Goal: Find specific page/section: Find specific page/section

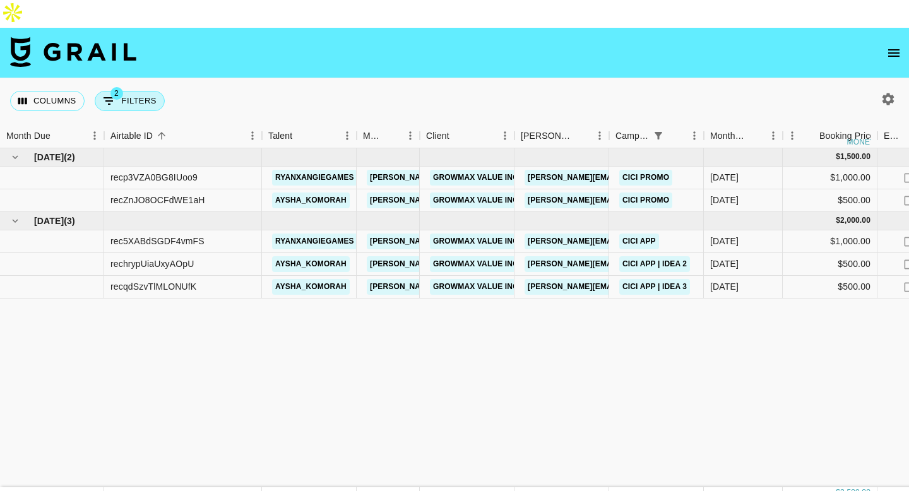
click at [130, 91] on button "2 Filters" at bounding box center [130, 101] width 70 height 20
select select "status"
select select "not"
select select "declined"
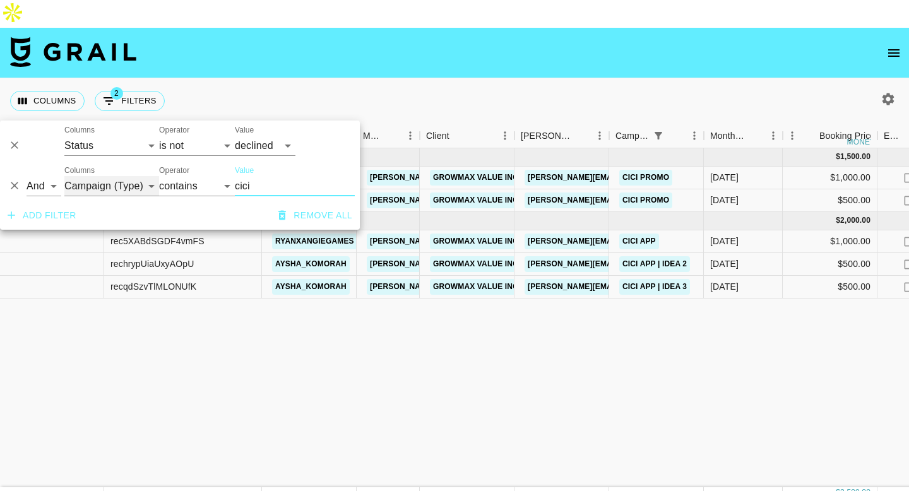
click at [100, 184] on select "Grail Platform ID Airtable ID Talent Manager Client [PERSON_NAME] Campaign (Typ…" at bounding box center [111, 186] width 95 height 20
select select "talentName"
click at [64, 176] on select "Grail Platform ID Airtable ID Talent Manager Client [PERSON_NAME] Campaign (Typ…" at bounding box center [111, 186] width 95 height 20
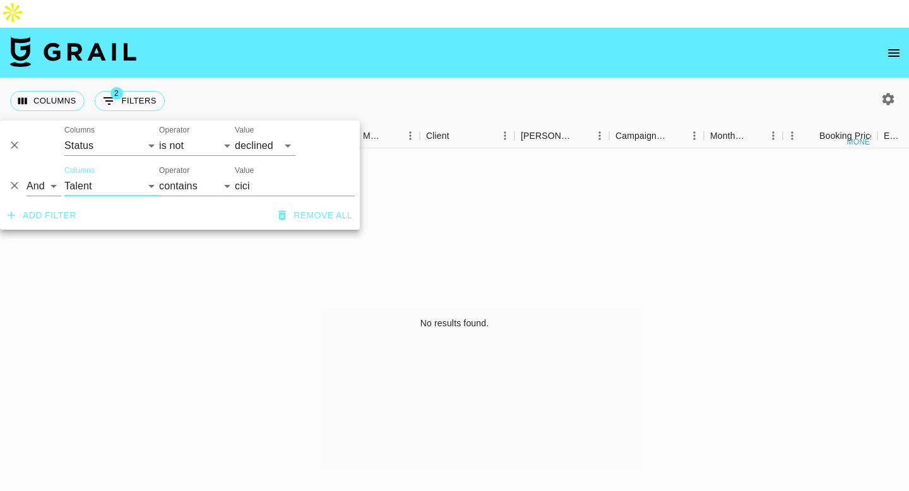
click at [264, 184] on input "cici" at bounding box center [295, 186] width 120 height 20
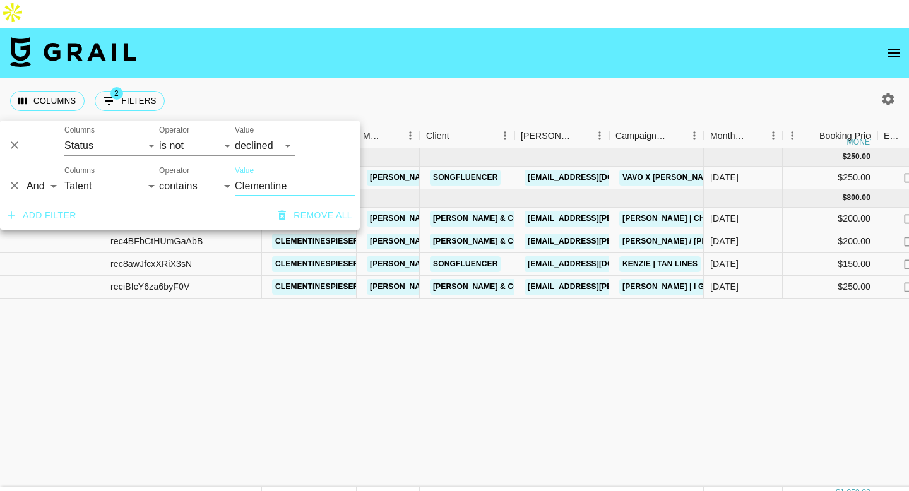
type input "Clementine"
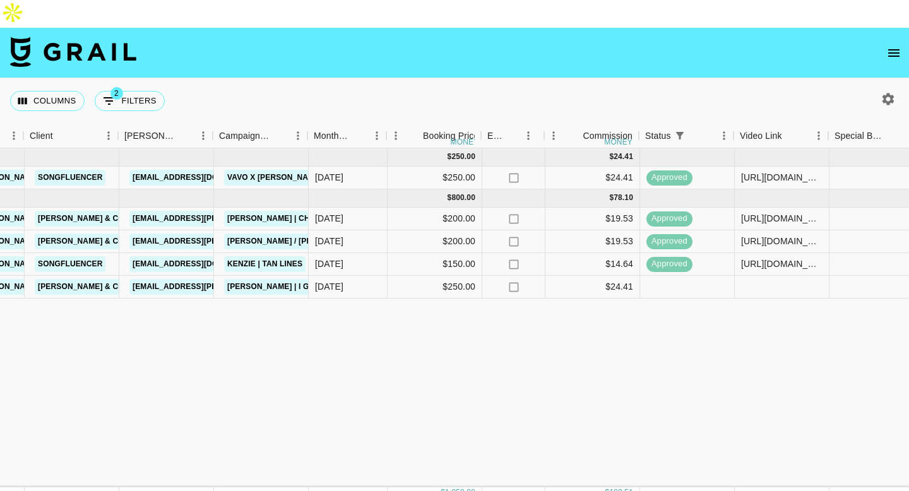
scroll to position [0, 405]
